Goal: Task Accomplishment & Management: Manage account settings

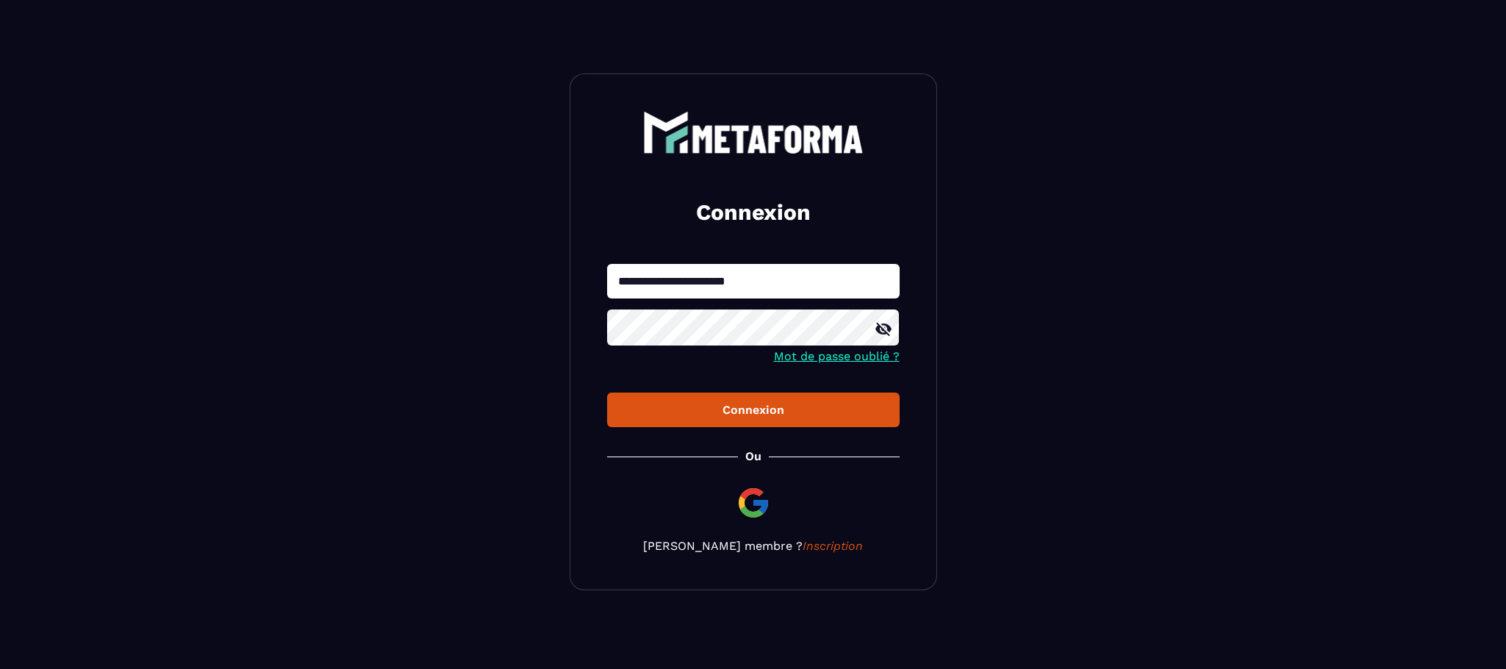
click at [814, 276] on input "**********" at bounding box center [753, 281] width 292 height 35
type input "**********"
click at [719, 423] on button "Connexion" at bounding box center [753, 409] width 292 height 35
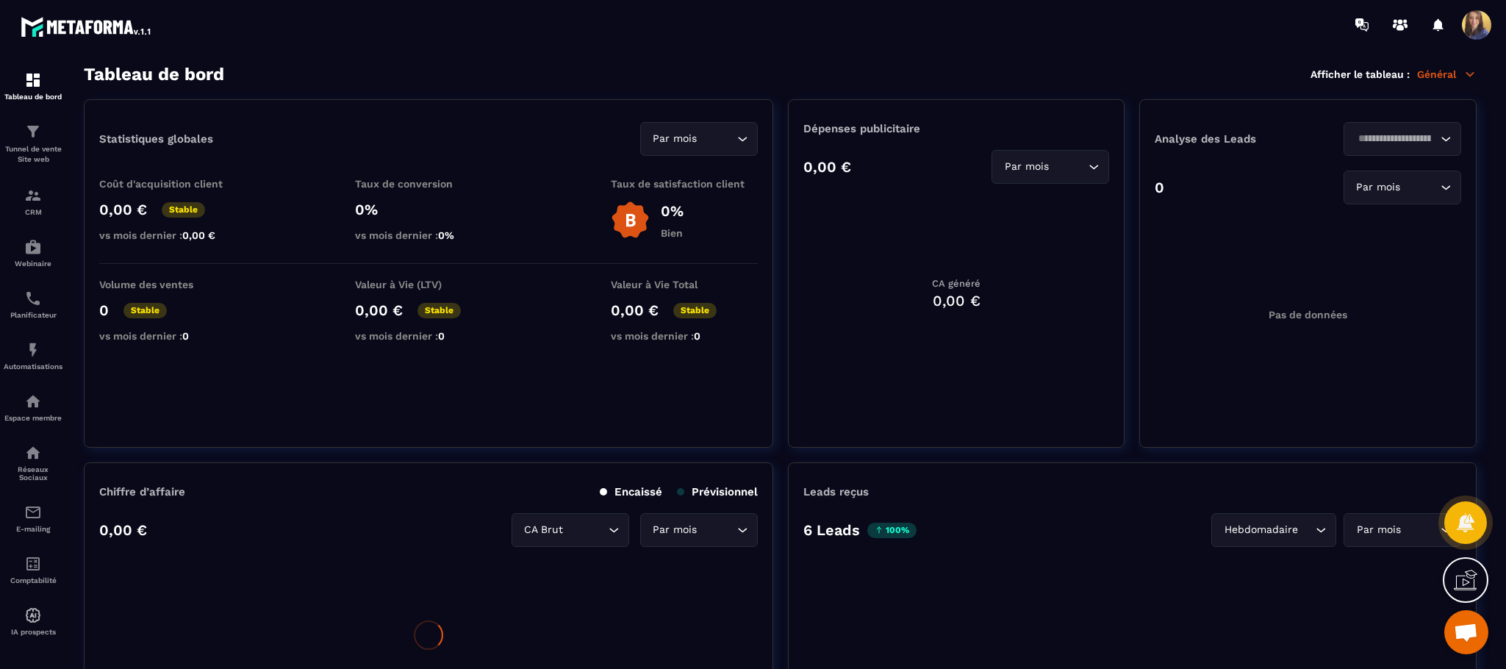
click at [1454, 628] on span "Ouvrir le chat" at bounding box center [1466, 633] width 24 height 21
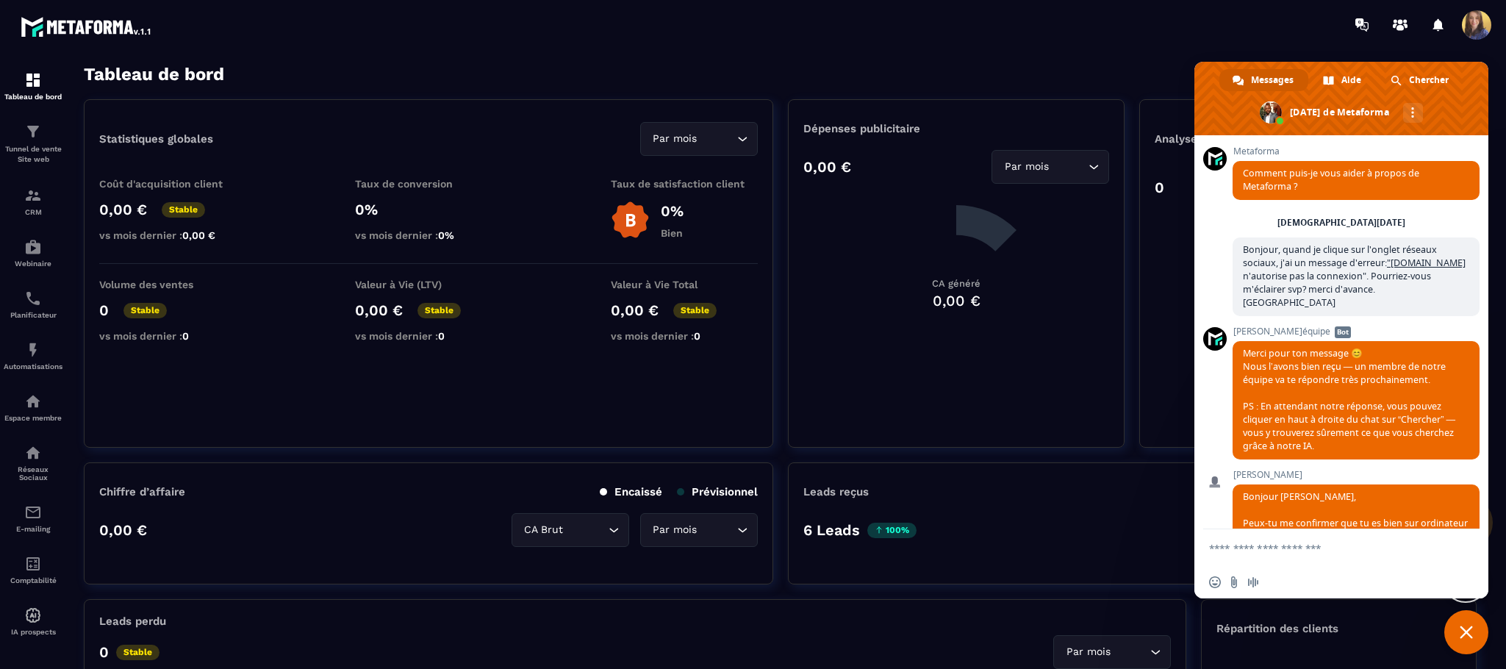
scroll to position [4710, 0]
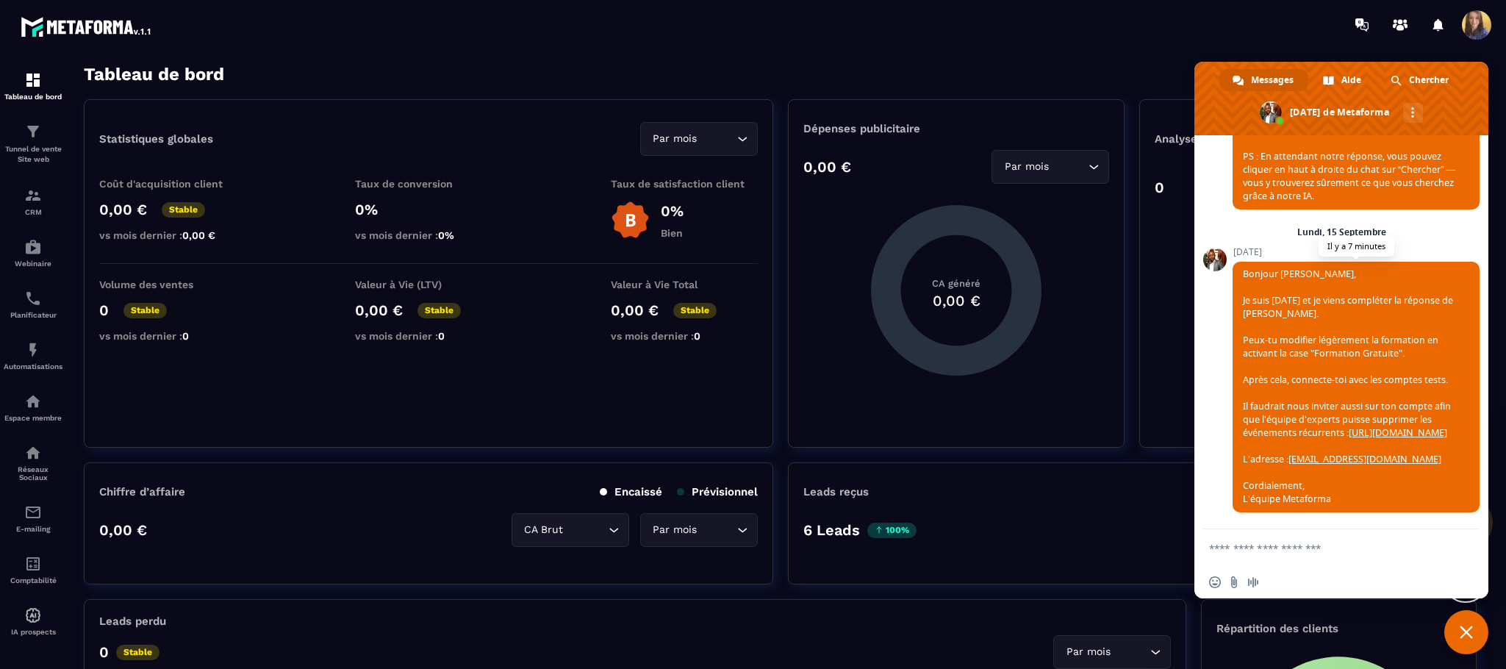
click at [1407, 426] on link "[URL][DOMAIN_NAME]" at bounding box center [1397, 432] width 98 height 12
click at [42, 415] on div "Espace membre" at bounding box center [33, 406] width 59 height 29
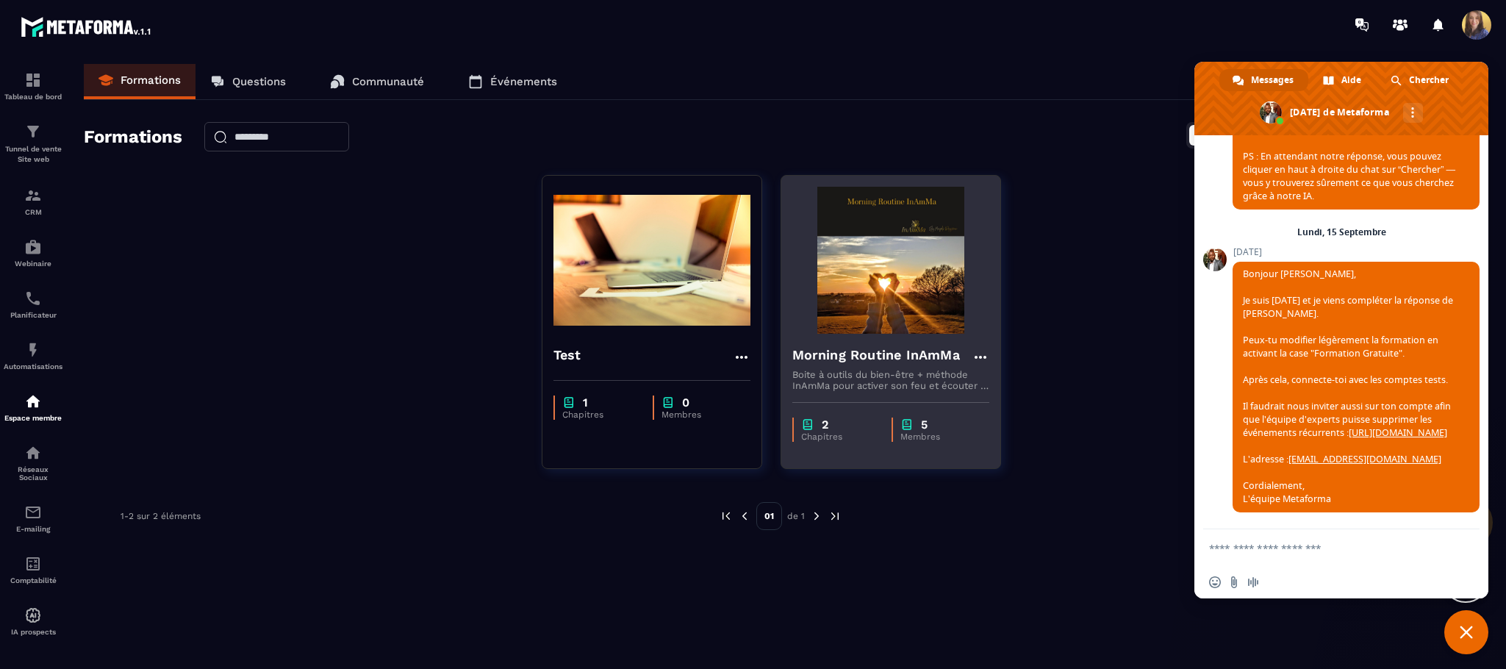
click at [887, 356] on h4 "Morning Routine InAmMa" at bounding box center [876, 355] width 168 height 21
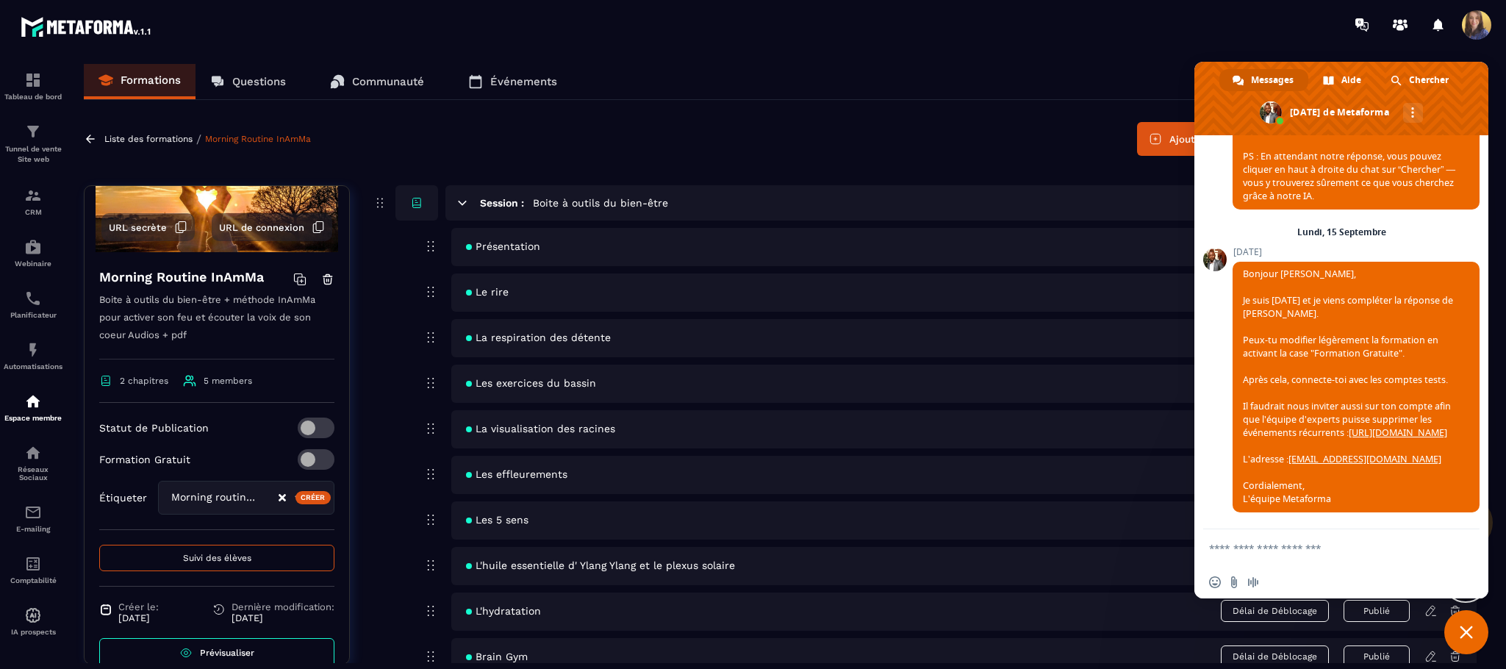
scroll to position [157, 0]
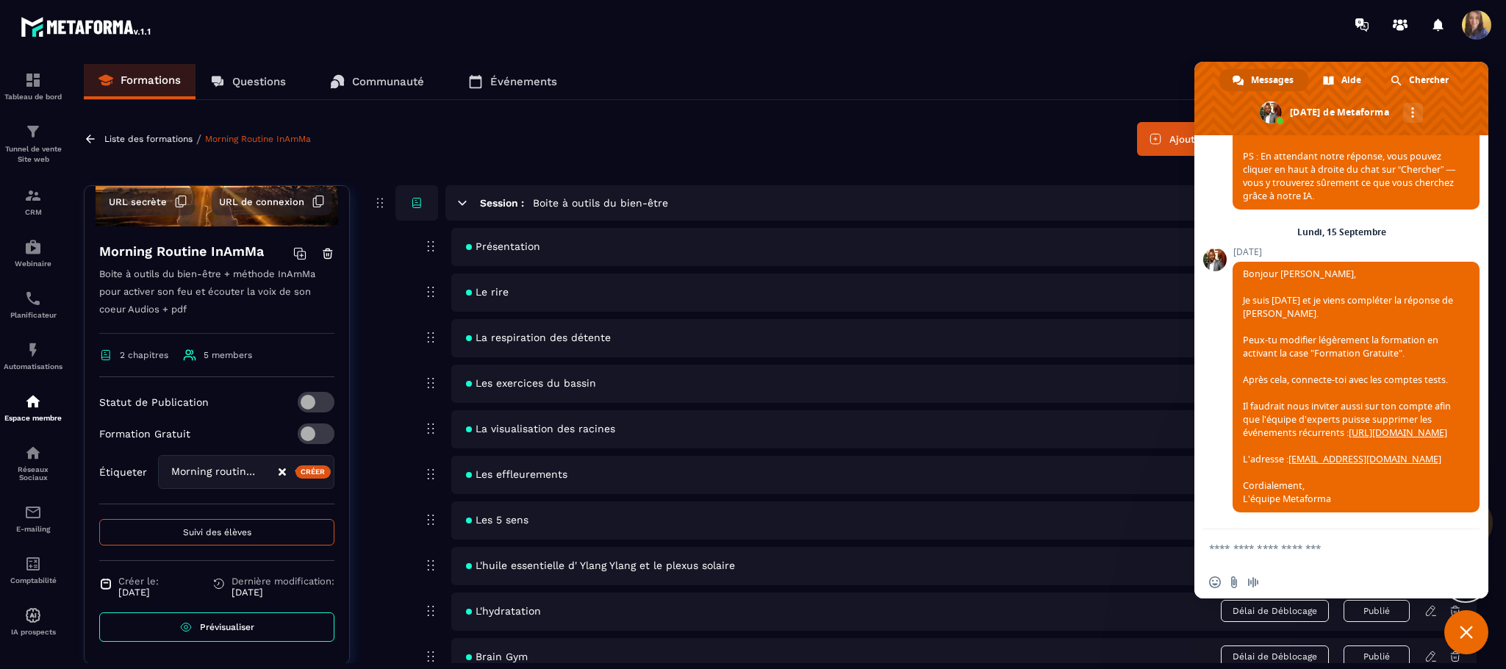
click at [192, 472] on div "Morning routine InAmMa" at bounding box center [222, 472] width 112 height 16
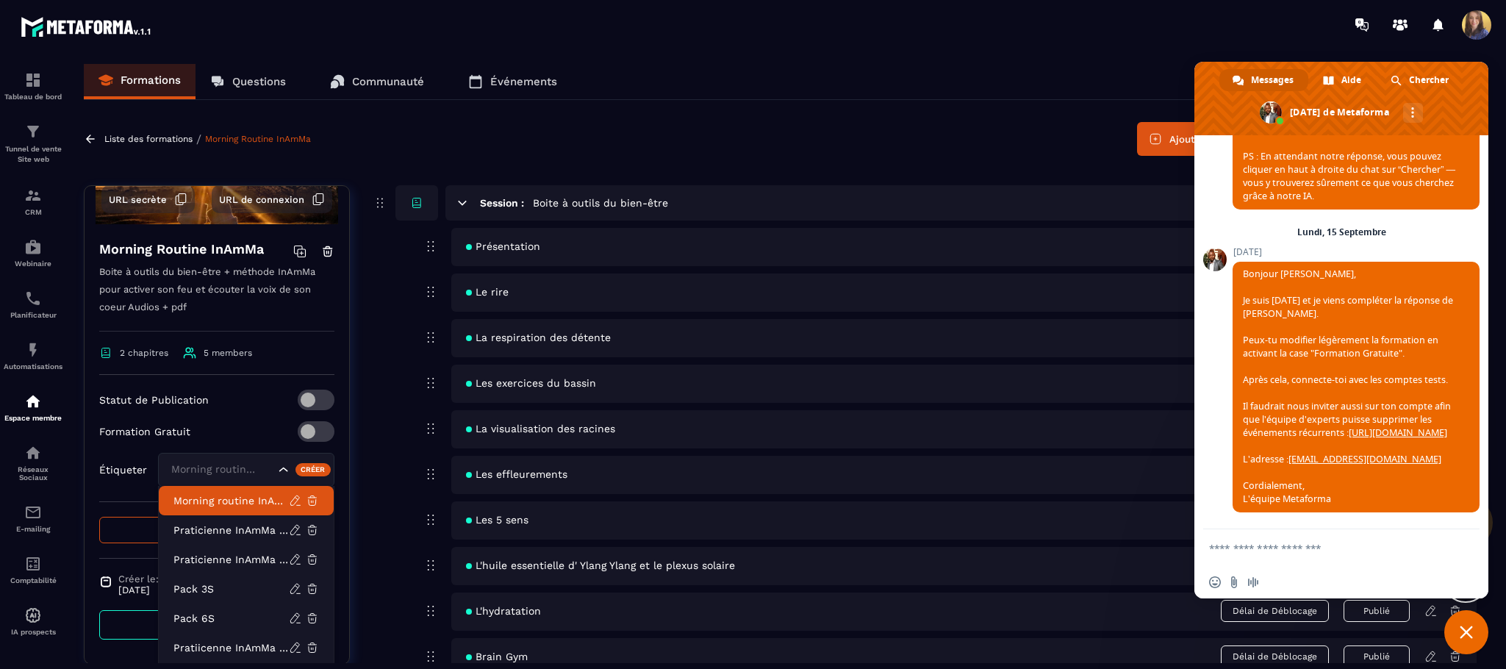
click at [201, 507] on p "Morning routine InAmMa" at bounding box center [230, 500] width 115 height 15
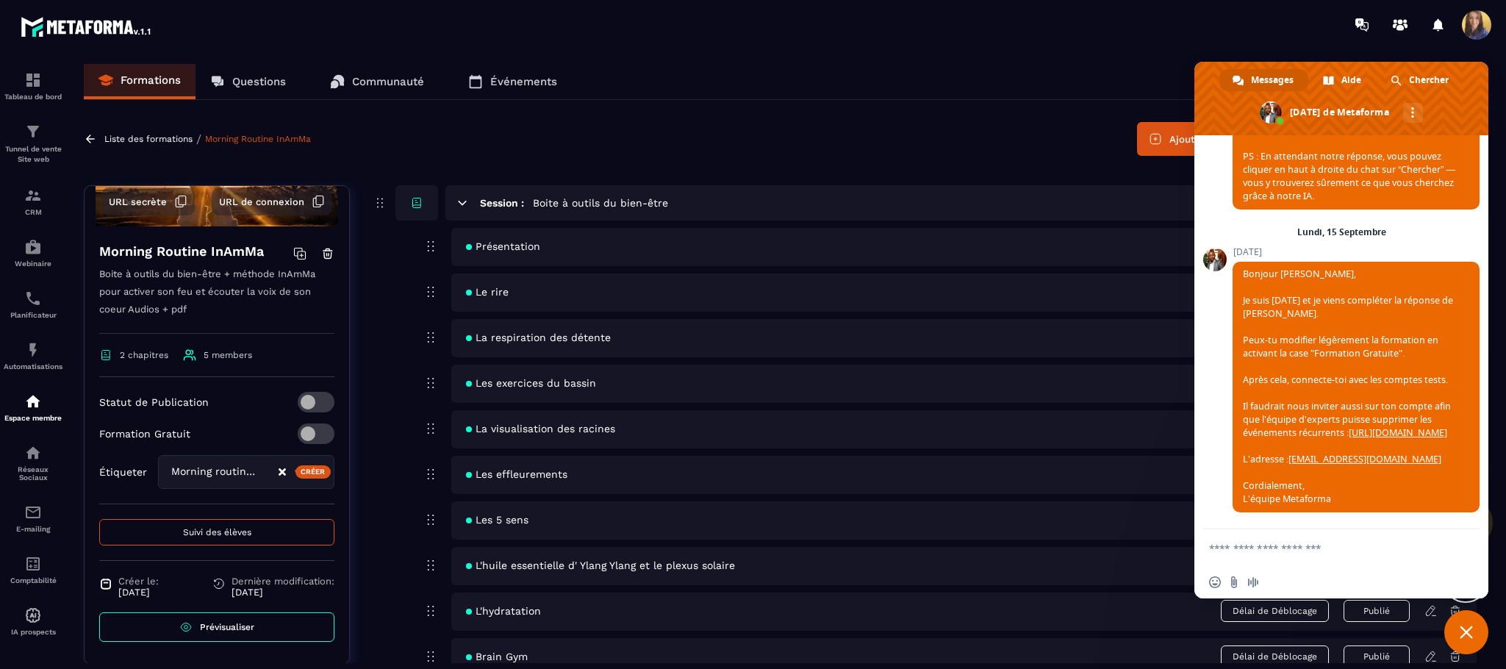
click at [1470, 24] on span at bounding box center [1476, 24] width 29 height 29
click at [1478, 23] on span at bounding box center [1476, 24] width 29 height 29
click at [1056, 129] on div "Liste des formations / Morning Routine InAmMa Ajouter une session Modification …" at bounding box center [780, 139] width 1393 height 34
click at [1056, 140] on div "Liste des formations / Morning Routine InAmMa Ajouter une session Modification …" at bounding box center [780, 139] width 1393 height 34
click at [1458, 628] on span "Fermer le chat" at bounding box center [1466, 632] width 44 height 44
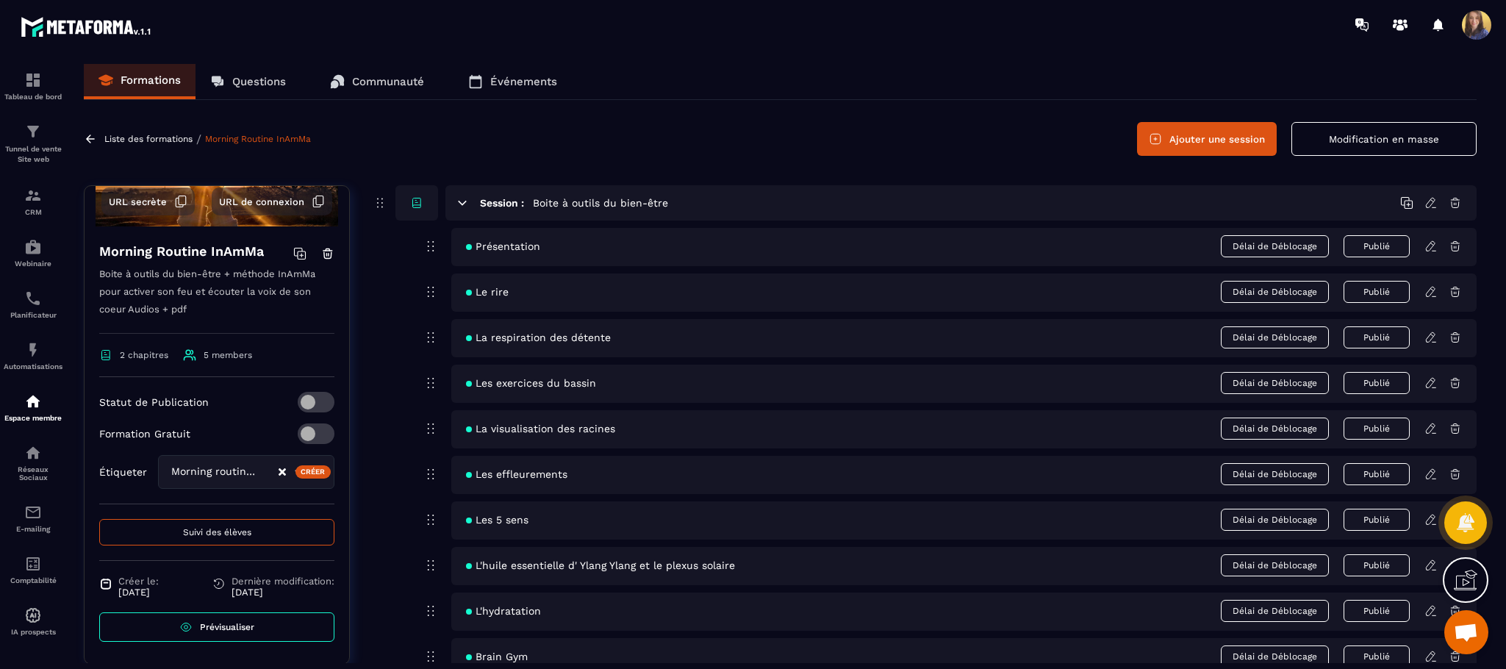
click at [1488, 21] on span at bounding box center [1476, 24] width 29 height 29
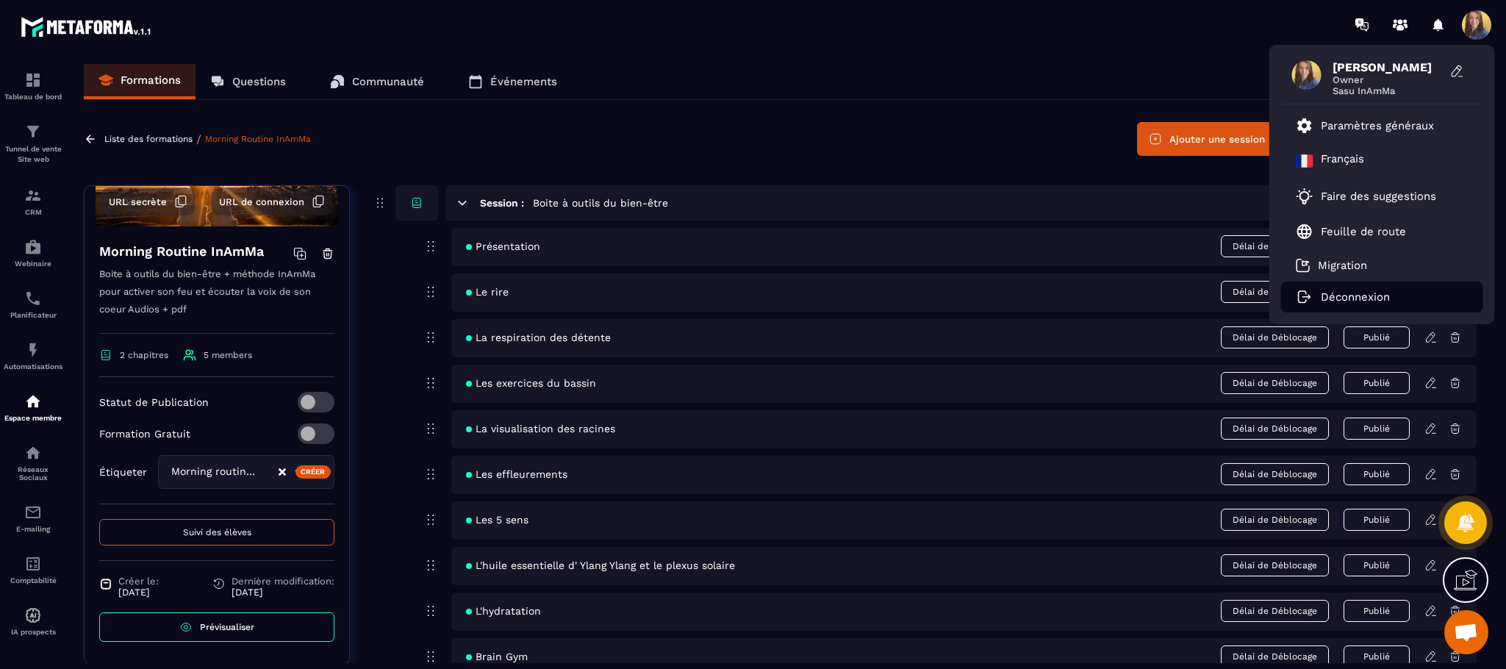
click at [1343, 284] on li "Déconnexion" at bounding box center [1382, 296] width 202 height 31
